Goal: Task Accomplishment & Management: Manage account settings

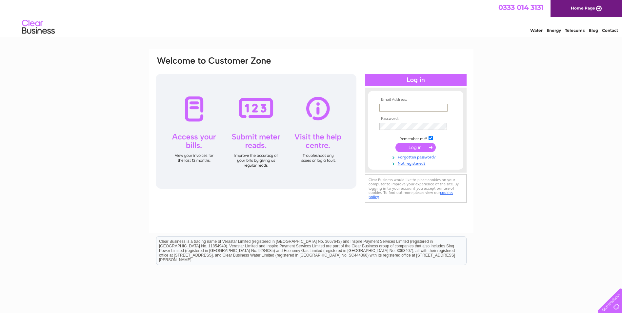
click at [391, 109] on input "text" at bounding box center [413, 108] width 68 height 8
type input "info@deesidecontracts.com"
click at [414, 148] on input "submit" at bounding box center [415, 147] width 40 height 9
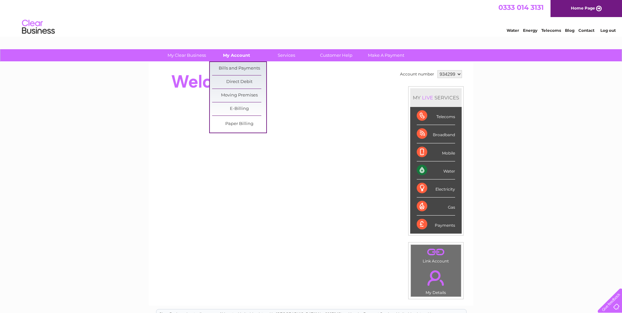
click at [241, 56] on link "My Account" at bounding box center [236, 55] width 54 height 12
click at [242, 67] on link "Bills and Payments" at bounding box center [239, 68] width 54 height 13
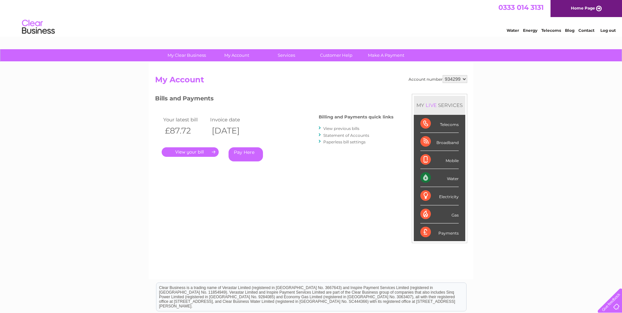
click at [197, 149] on link "." at bounding box center [190, 152] width 57 height 10
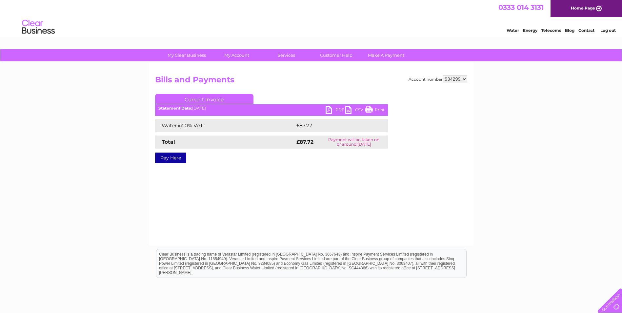
click at [329, 110] on link "PDF" at bounding box center [335, 111] width 20 height 10
click at [610, 29] on link "Log out" at bounding box center [607, 30] width 15 height 5
